Goal: Task Accomplishment & Management: Complete application form

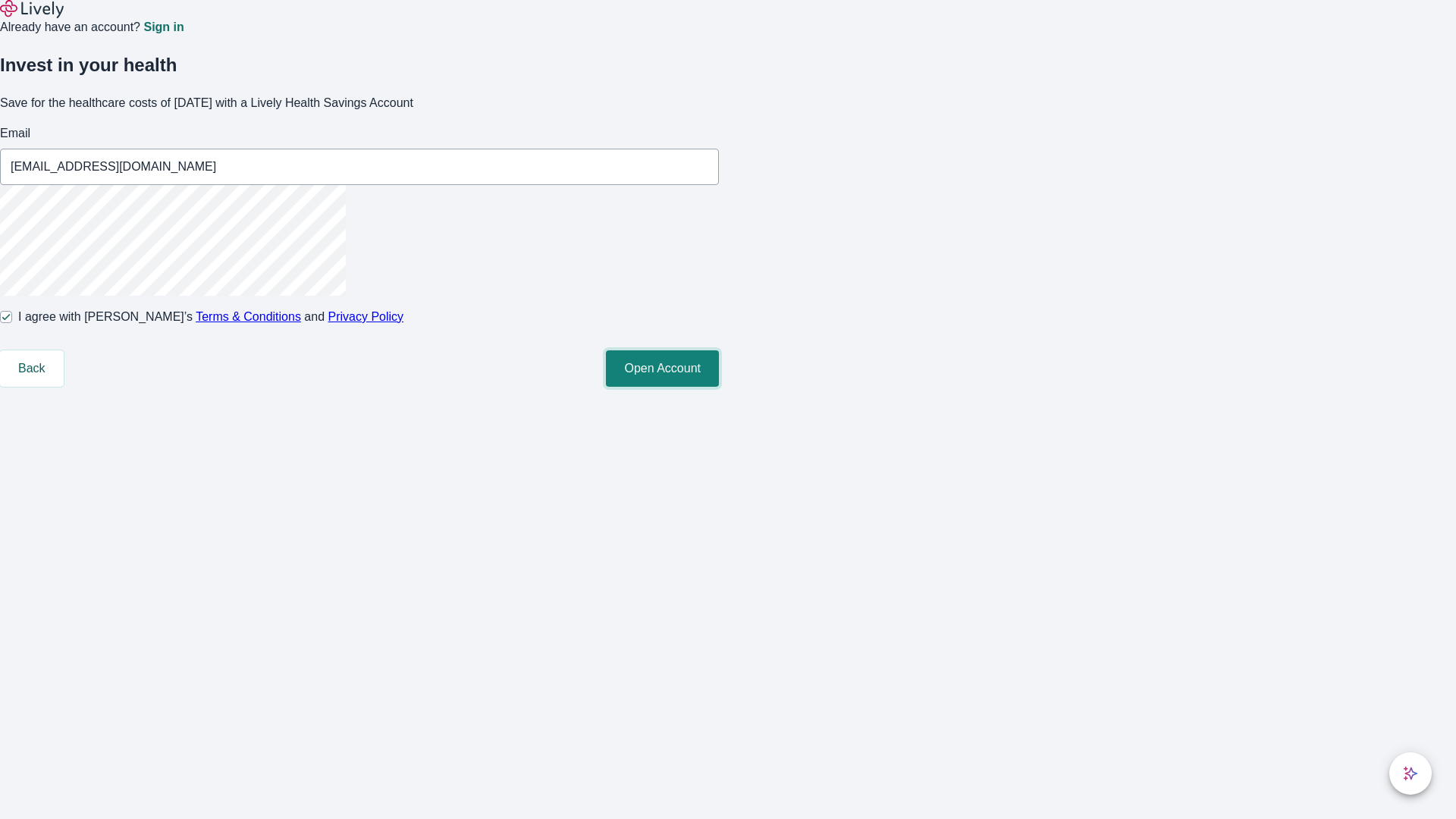
click at [719, 387] on button "Open Account" at bounding box center [662, 368] width 113 height 37
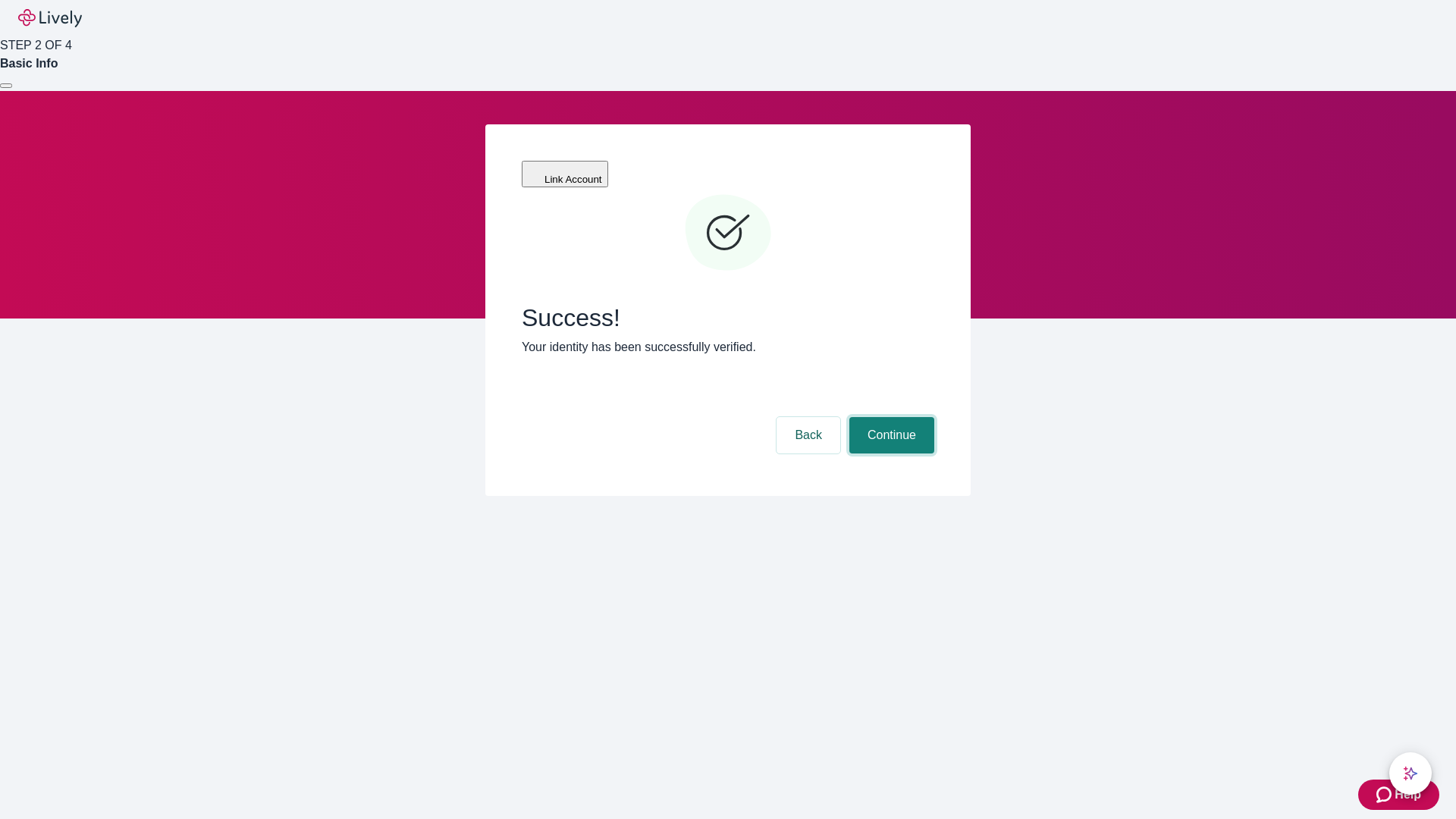
click at [889, 417] on button "Continue" at bounding box center [891, 435] width 85 height 37
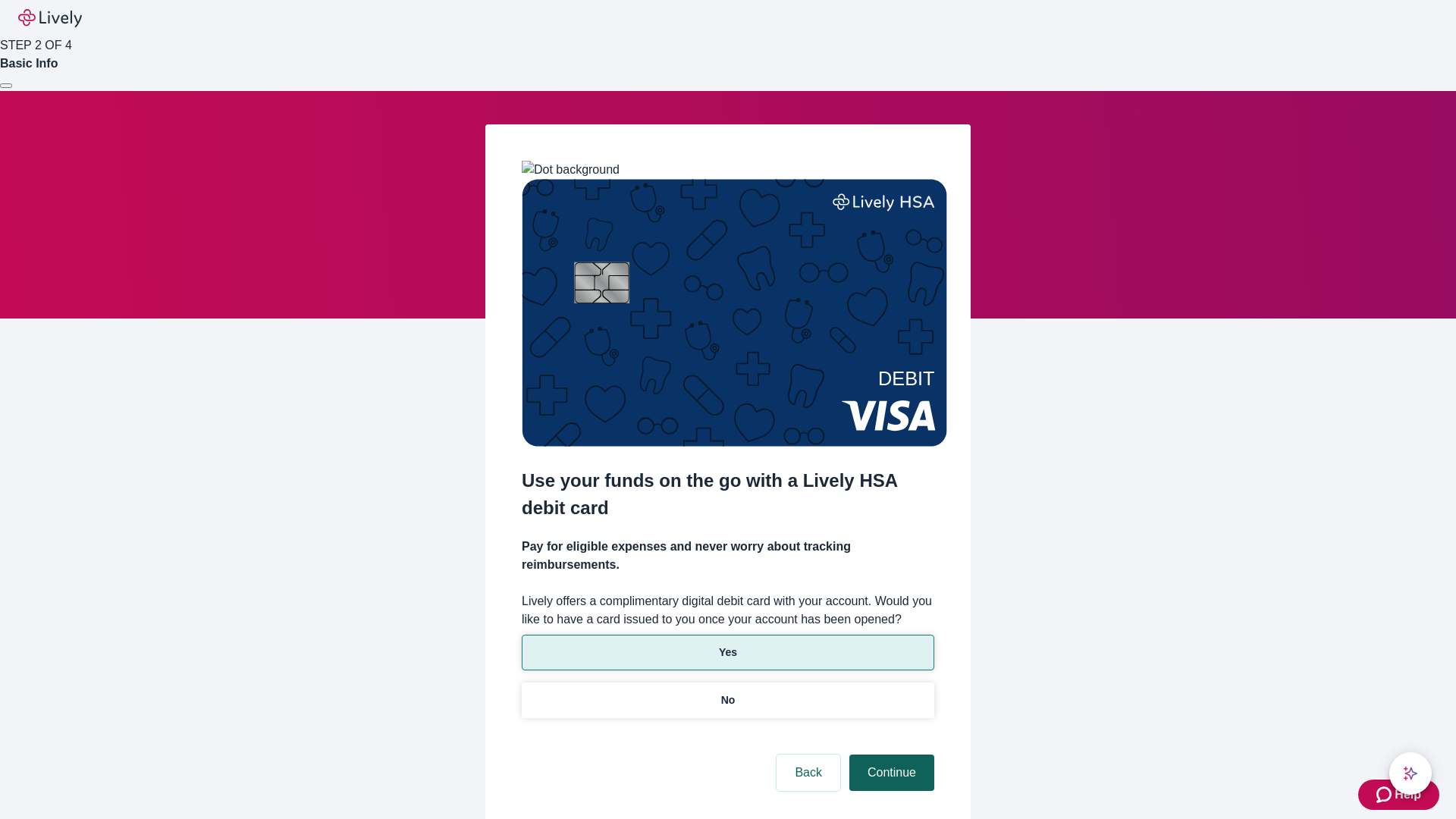
click at [727, 645] on p "Yes" at bounding box center [727, 652] width 18 height 16
click at [889, 754] on button "Continue" at bounding box center [891, 772] width 85 height 37
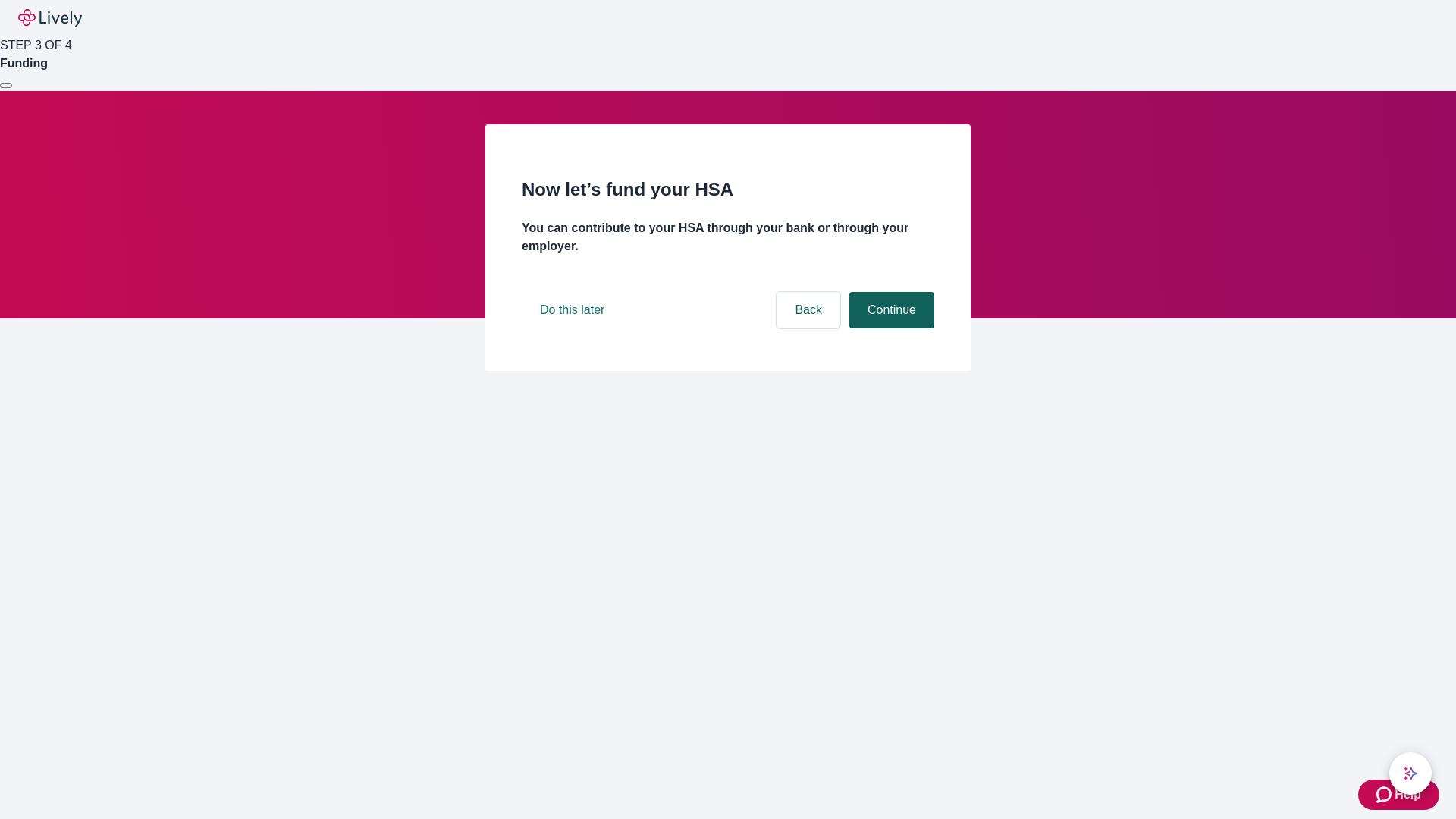
click at [889, 328] on button "Continue" at bounding box center [891, 310] width 85 height 37
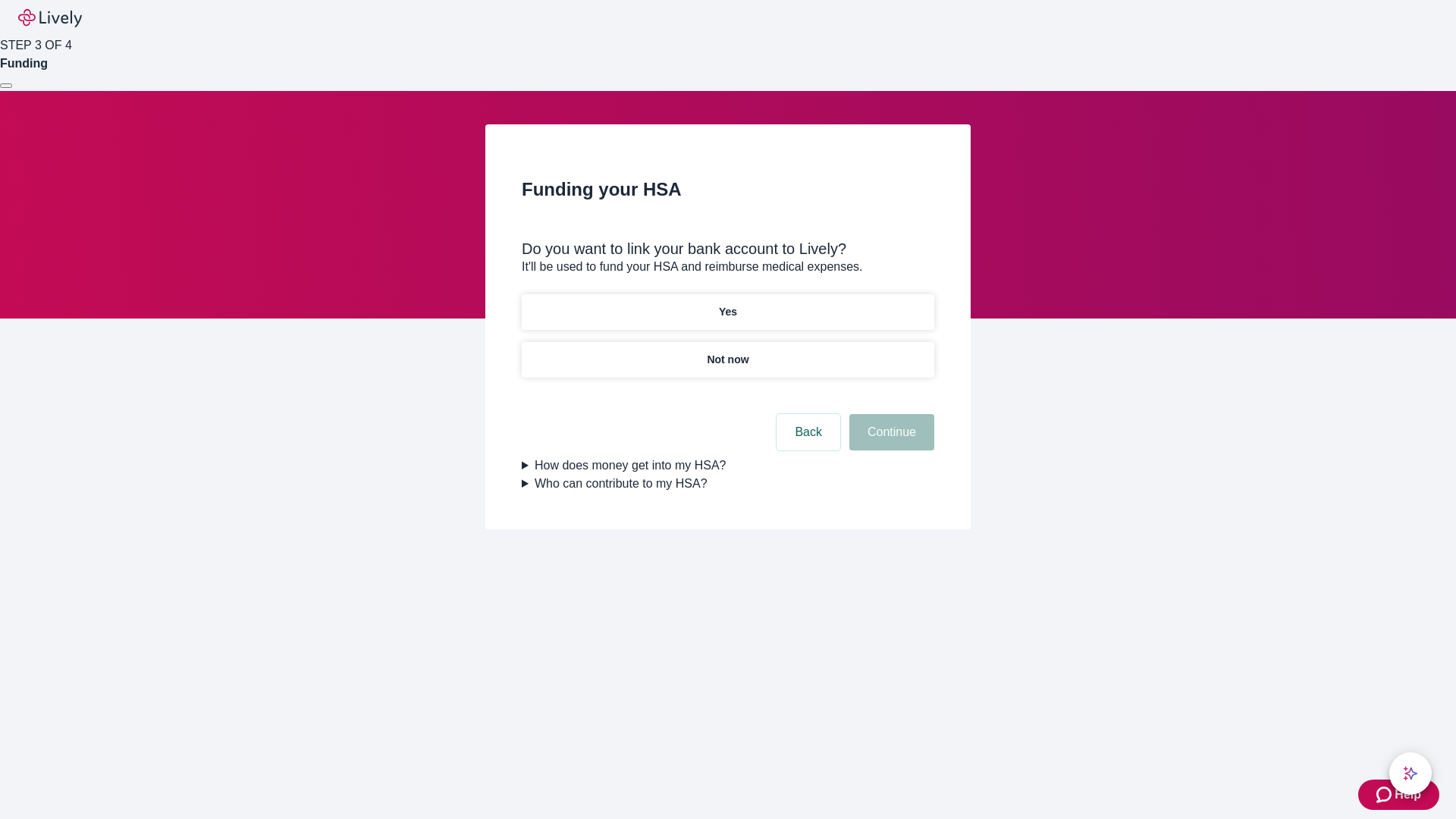
click at [727, 351] on p "Not now" at bounding box center [727, 359] width 42 height 16
click at [889, 441] on button "Continue" at bounding box center [891, 432] width 85 height 37
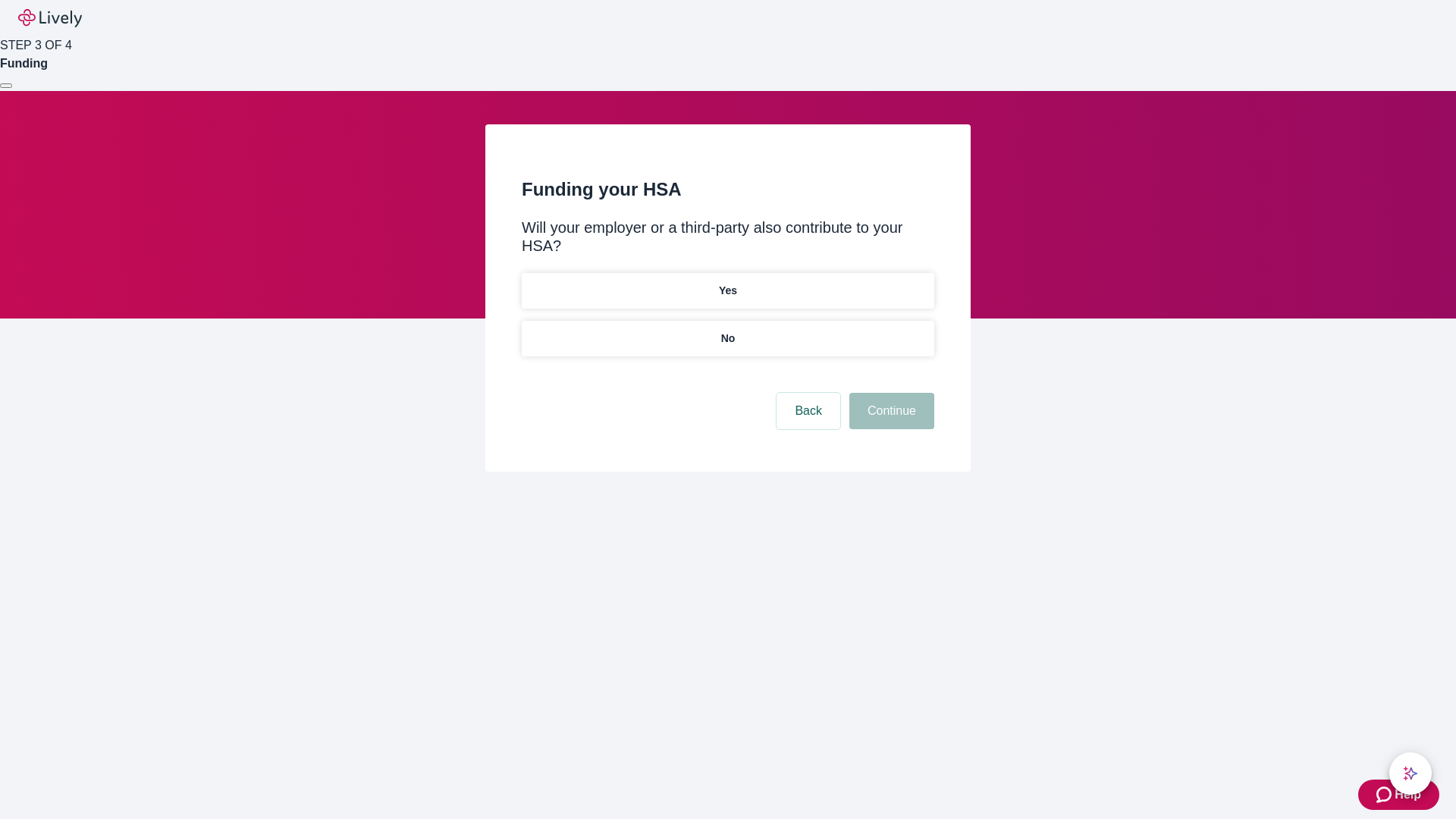
click at [727, 331] on p "No" at bounding box center [728, 338] width 14 height 16
click at [889, 393] on button "Continue" at bounding box center [891, 410] width 85 height 37
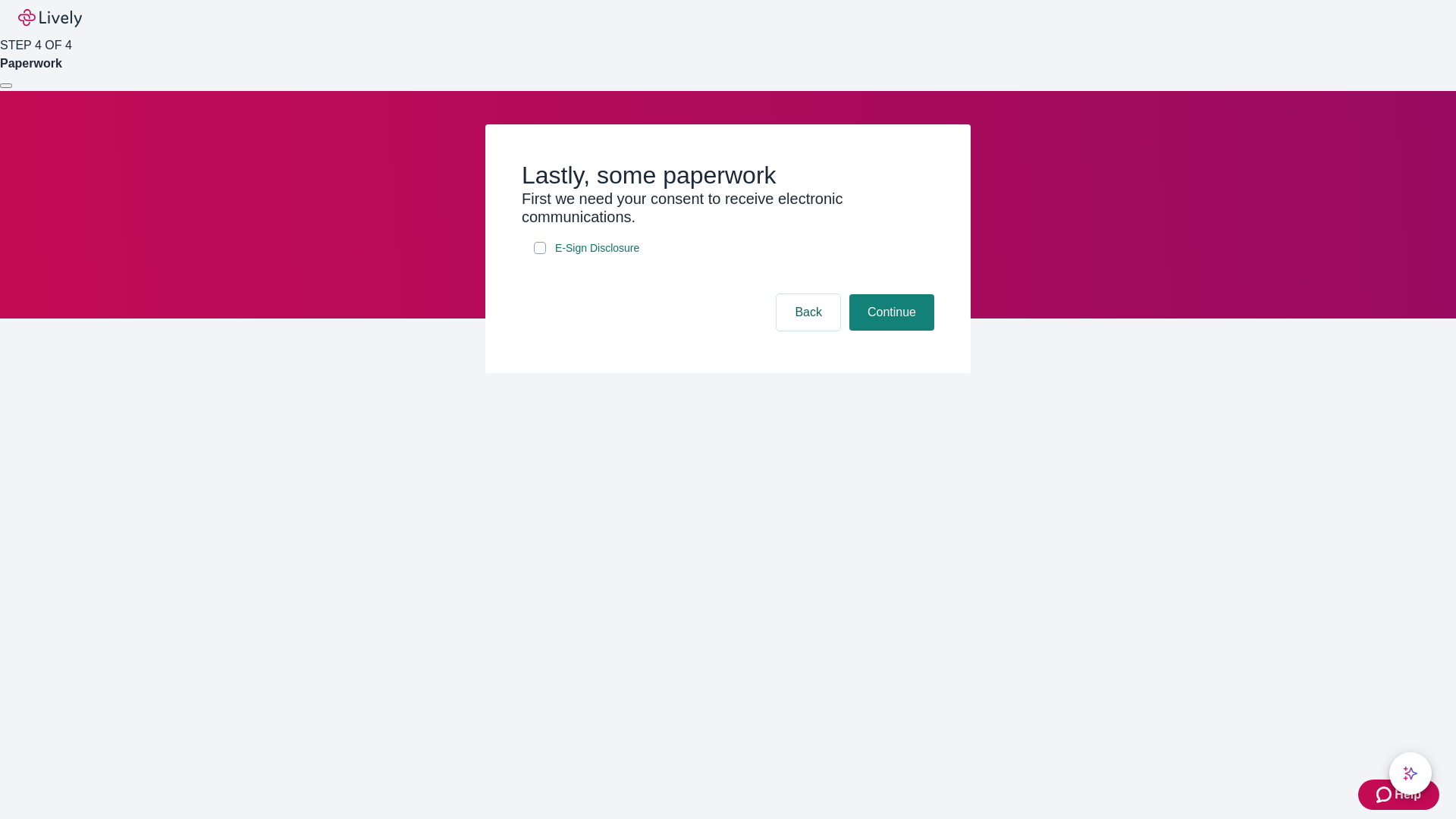
click at [540, 254] on input "E-Sign Disclosure" at bounding box center [540, 247] width 12 height 12
checkbox input "true"
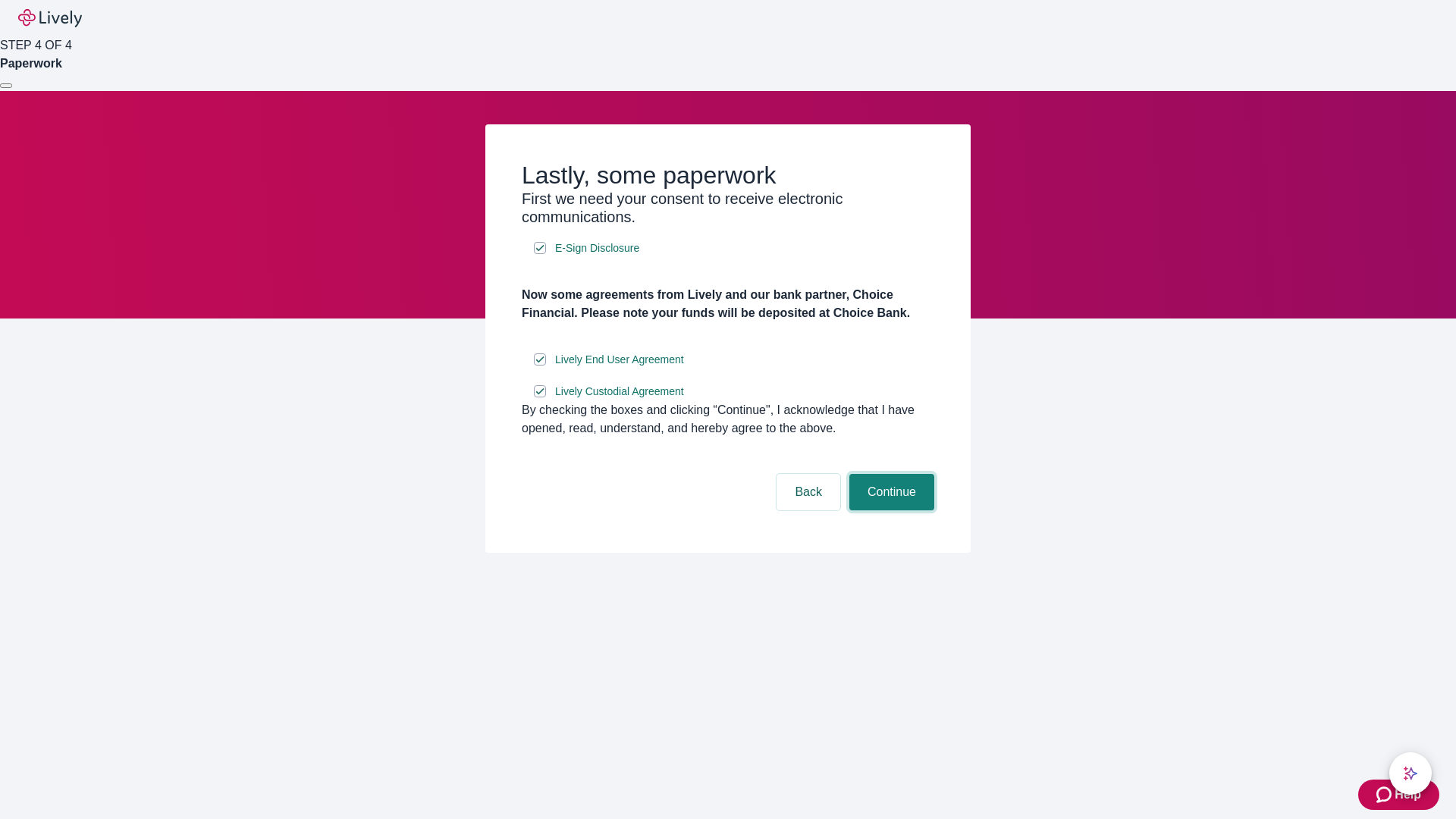
click at [889, 511] on button "Continue" at bounding box center [891, 492] width 85 height 37
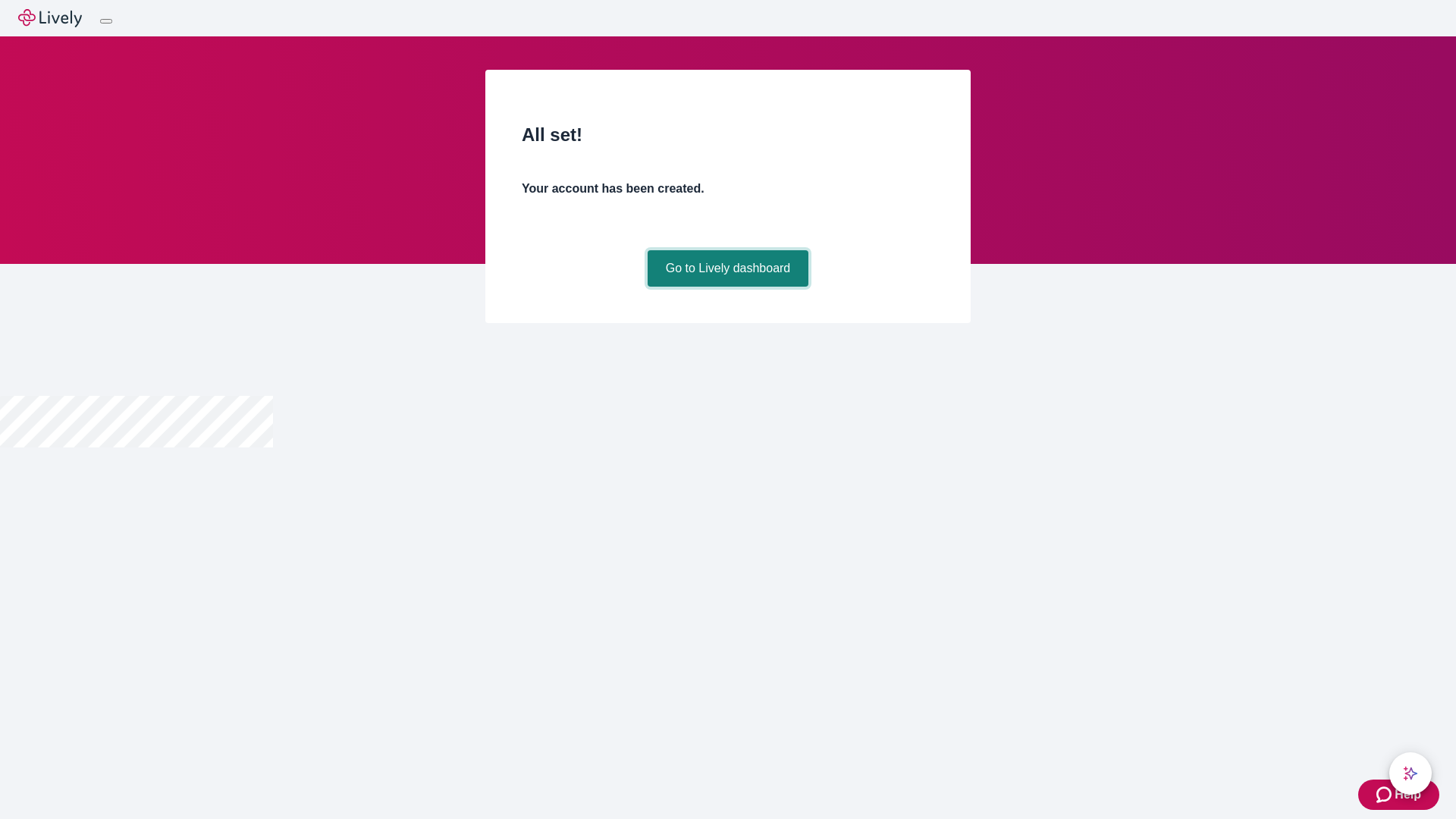
click at [727, 287] on link "Go to Lively dashboard" at bounding box center [728, 268] width 161 height 37
